Goal: Task Accomplishment & Management: Manage account settings

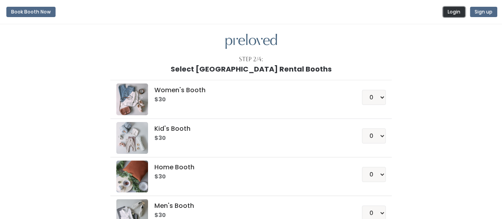
click at [456, 12] on button "Login" at bounding box center [454, 12] width 22 height 10
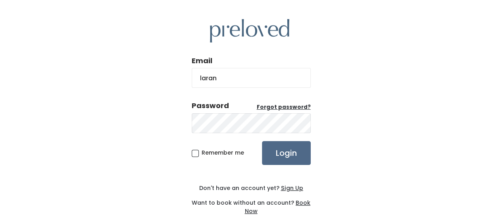
click at [262, 141] on input "Login" at bounding box center [286, 153] width 49 height 24
click at [234, 83] on input "laran" at bounding box center [251, 78] width 119 height 20
type input "laran34@yahoo.com"
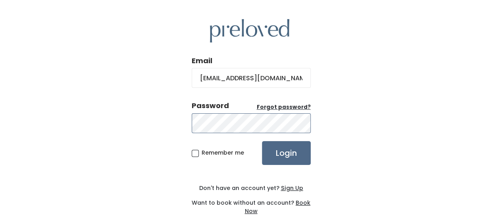
click at [262, 141] on input "Login" at bounding box center [286, 153] width 49 height 24
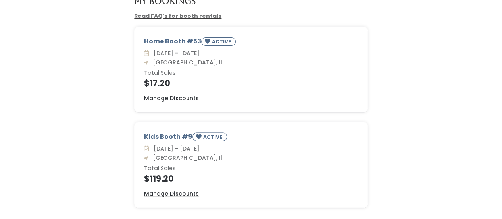
scroll to position [50, 0]
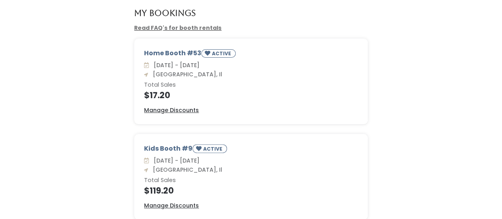
click at [214, 54] on small "ACTIVE" at bounding box center [222, 53] width 21 height 7
click at [187, 110] on u "Manage Discounts" at bounding box center [171, 110] width 55 height 8
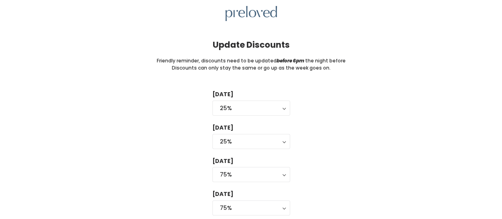
scroll to position [40, 0]
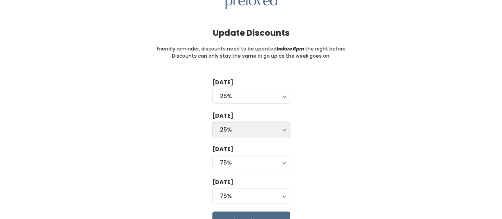
click at [245, 132] on div "25%" at bounding box center [251, 129] width 63 height 9
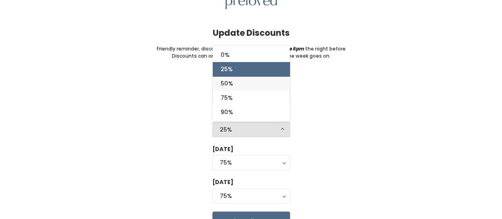
click at [234, 80] on link "50%" at bounding box center [251, 83] width 77 height 14
select select "50%"
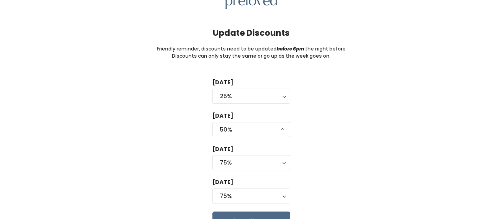
click at [147, 99] on div "Tuesday 0% 25% 50% 75% 90% 25% Wednesday 0% 25% 50% 75% 90% 50% 0% 25% 50% 75% …" at bounding box center [251, 154] width 477 height 152
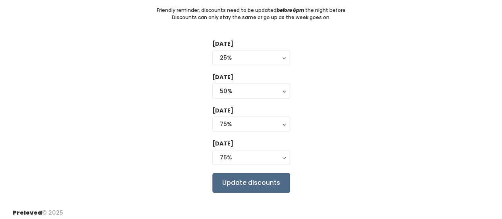
scroll to position [79, 0]
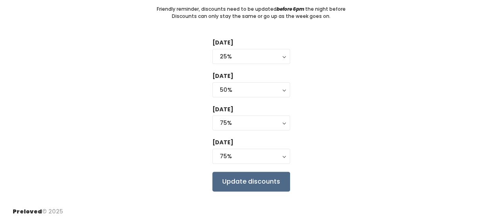
click at [323, 134] on div "Tuesday 0% 25% 50% 75% 90% 25% Wednesday 0% 25% 50% 75% 90% 50% 0% 25% 50% 75% …" at bounding box center [251, 115] width 477 height 152
click at [256, 178] on input "Update discounts" at bounding box center [251, 182] width 78 height 20
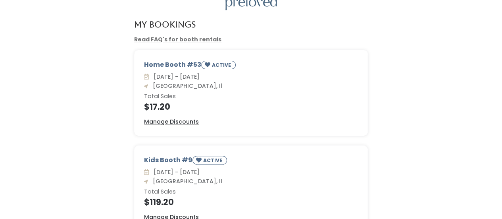
scroll to position [79, 0]
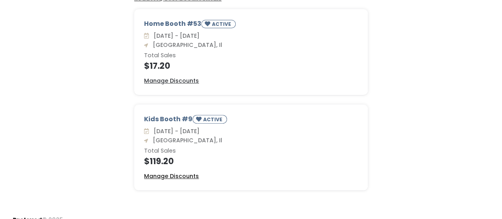
click at [178, 176] on u "Manage Discounts" at bounding box center [171, 176] width 55 height 8
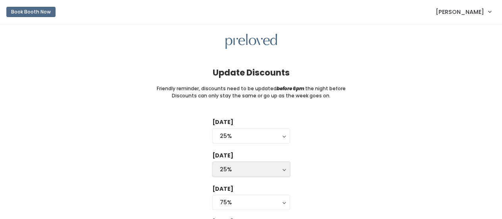
click at [249, 165] on div "25%" at bounding box center [251, 169] width 63 height 9
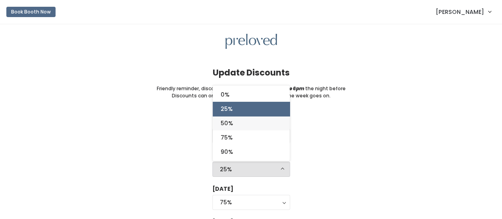
click at [228, 121] on span "50%" at bounding box center [227, 123] width 12 height 9
select select "50%"
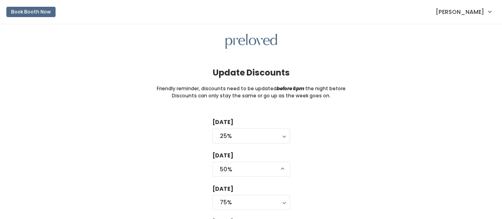
click at [165, 150] on div "Tuesday 0% 25% 50% 75% 90% 25% Wednesday 0% 25% 50% 75% 90% 50% 0% 25% 50% 75% …" at bounding box center [251, 194] width 477 height 152
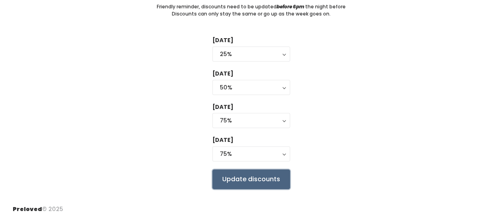
click at [233, 177] on input "Update discounts" at bounding box center [251, 179] width 78 height 20
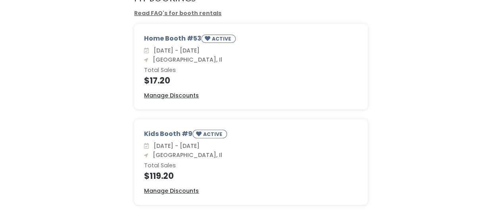
scroll to position [90, 0]
